Goal: Task Accomplishment & Management: Manage account settings

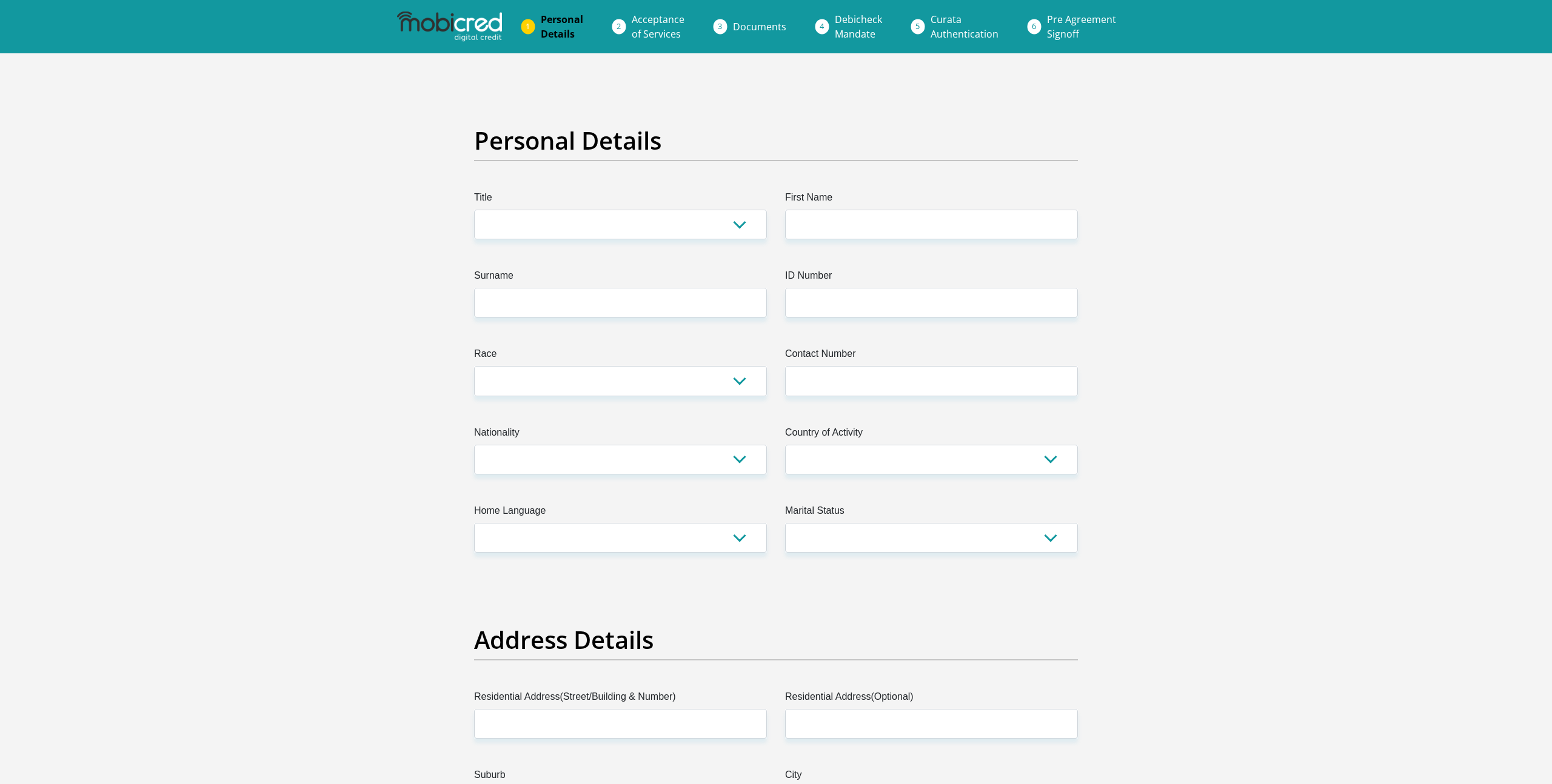
click at [473, 22] on img at bounding box center [449, 27] width 104 height 30
click at [472, 25] on img at bounding box center [449, 27] width 104 height 30
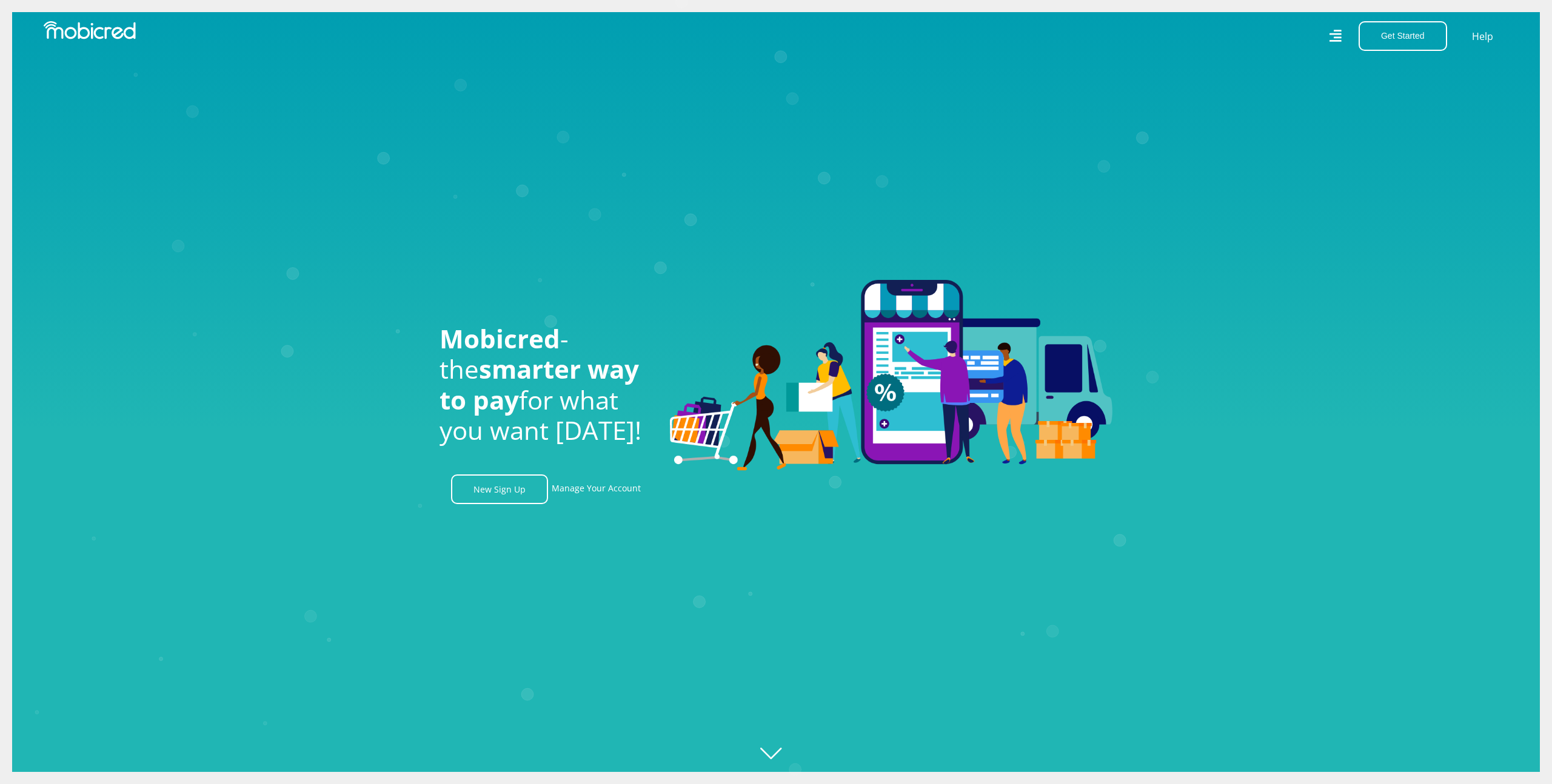
click at [1339, 31] on icon at bounding box center [1335, 35] width 12 height 12
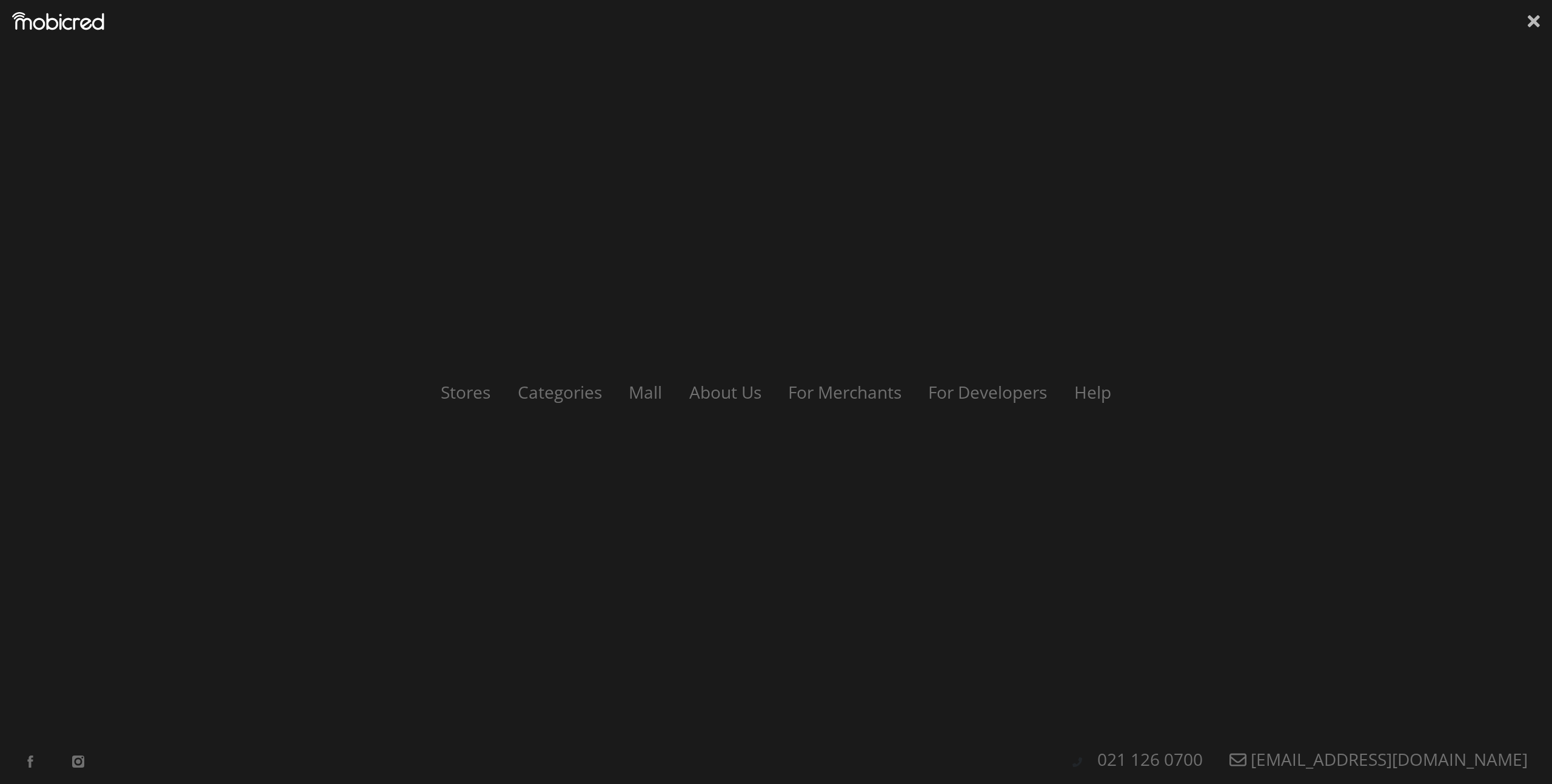
click at [1538, 21] on icon at bounding box center [1533, 21] width 12 height 18
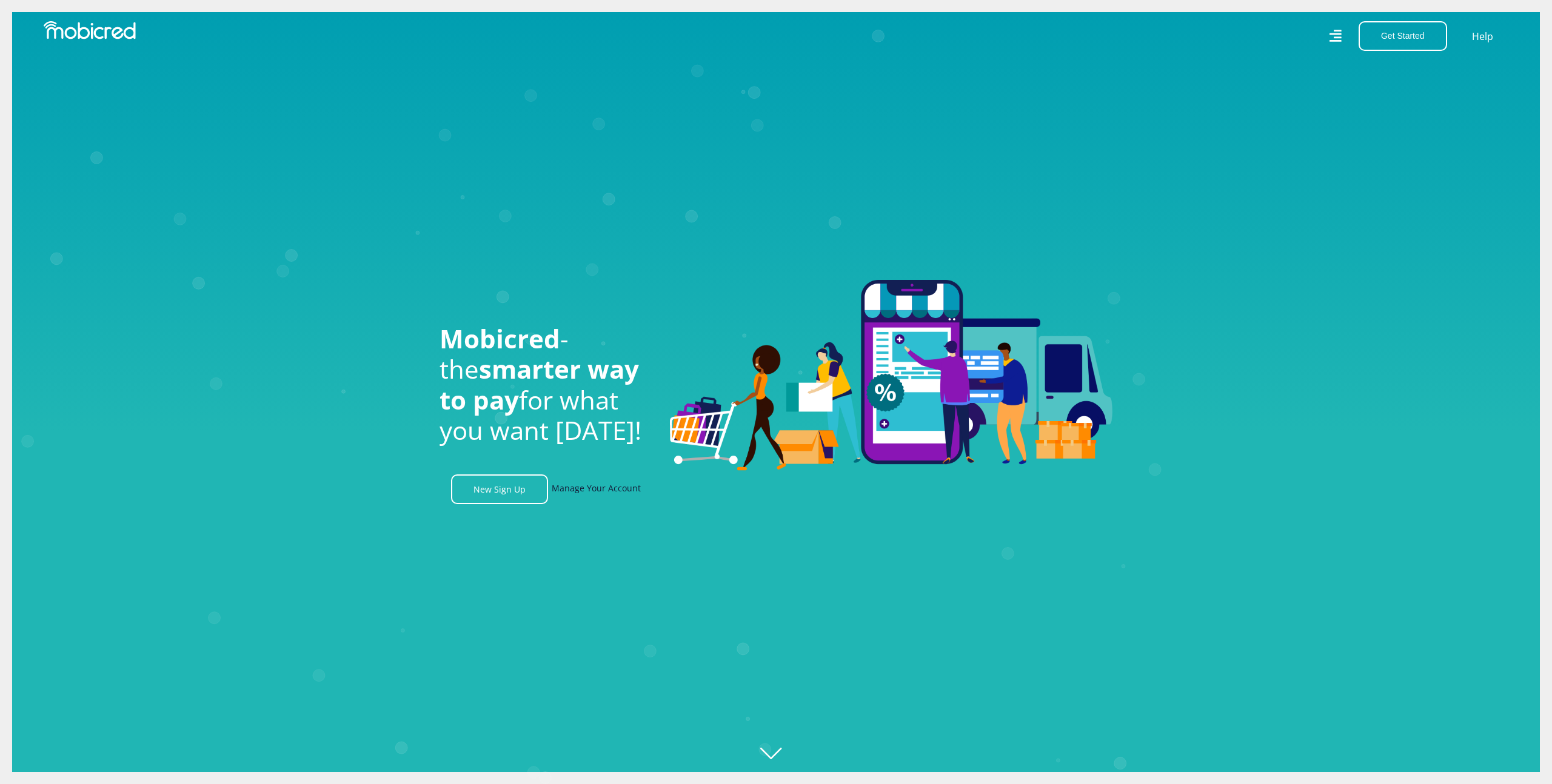
click at [619, 487] on link "Manage Your Account" at bounding box center [595, 489] width 89 height 30
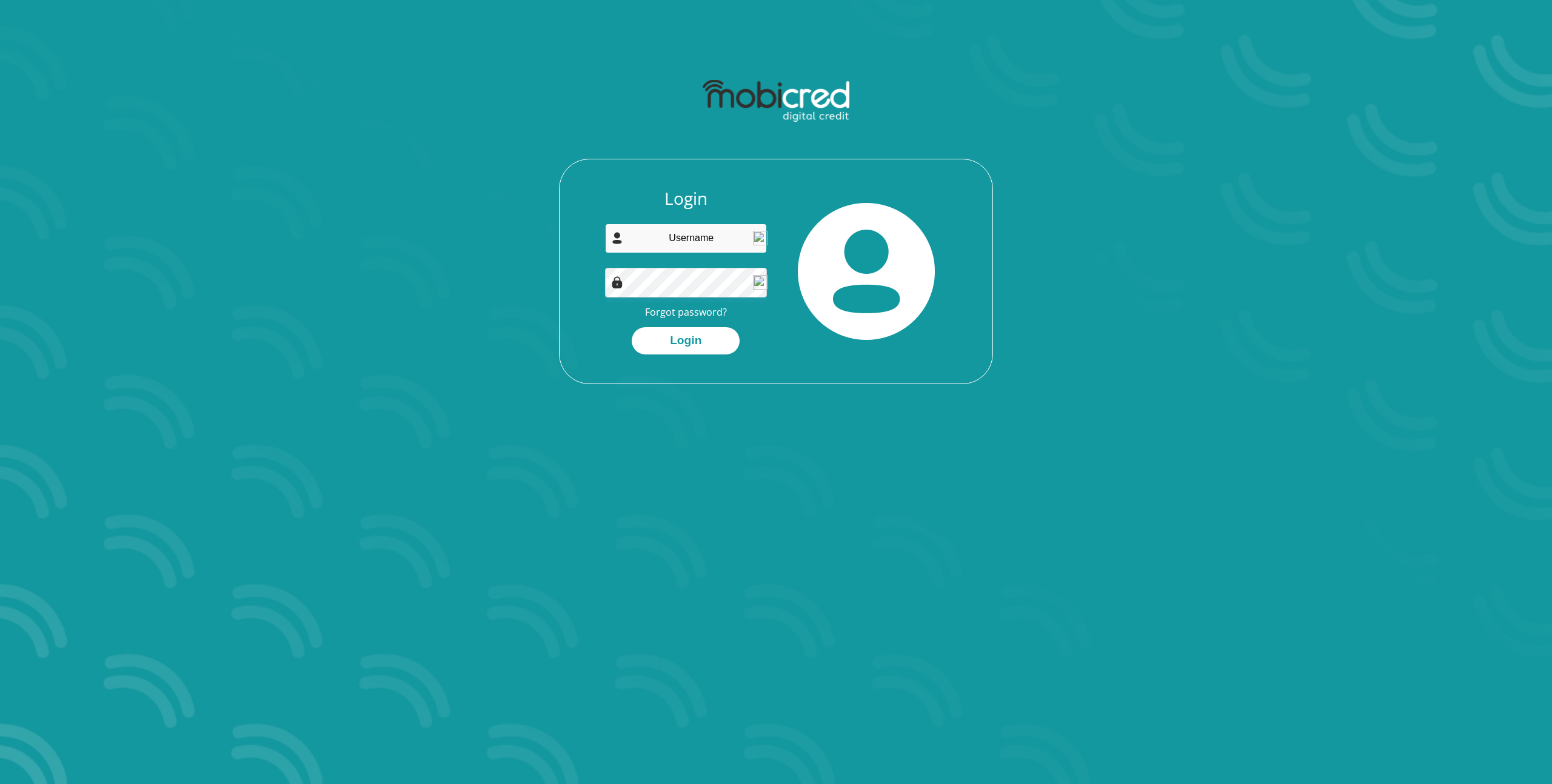
click at [711, 240] on input "email" at bounding box center [686, 238] width 163 height 30
